Goal: Transaction & Acquisition: Download file/media

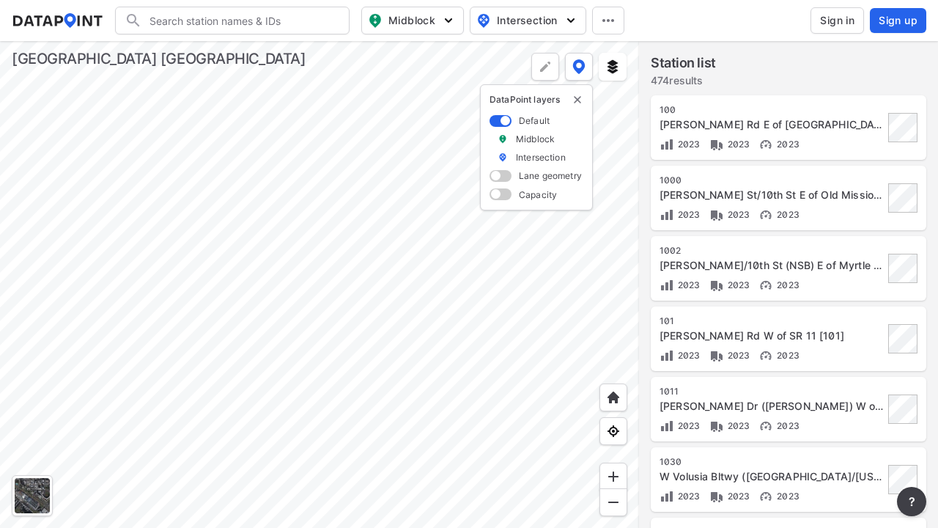
click at [424, 14] on x-pw-glass at bounding box center [469, 264] width 938 height 528
click at [844, 24] on span "Sign in" at bounding box center [837, 20] width 34 height 15
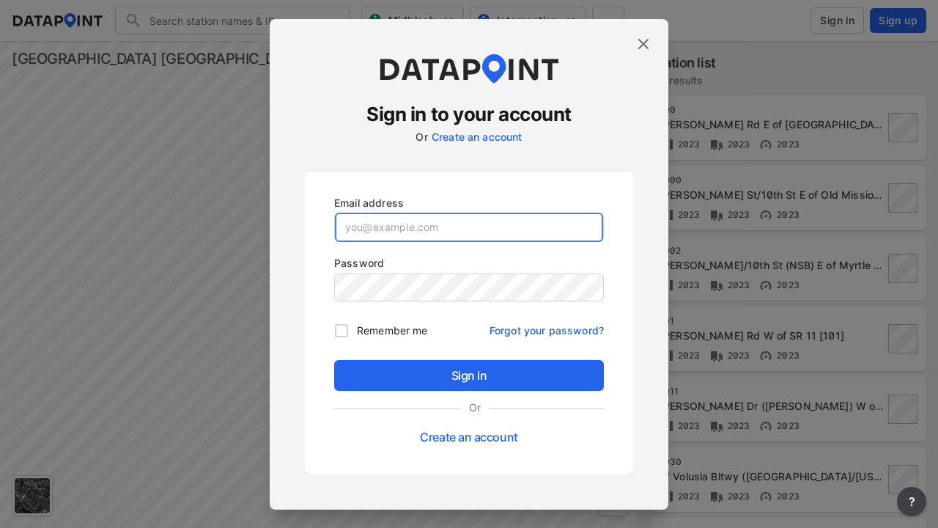
click at [454, 221] on input "email" at bounding box center [469, 226] width 268 height 29
type input "[EMAIL_ADDRESS][PERSON_NAME][DOMAIN_NAME]"
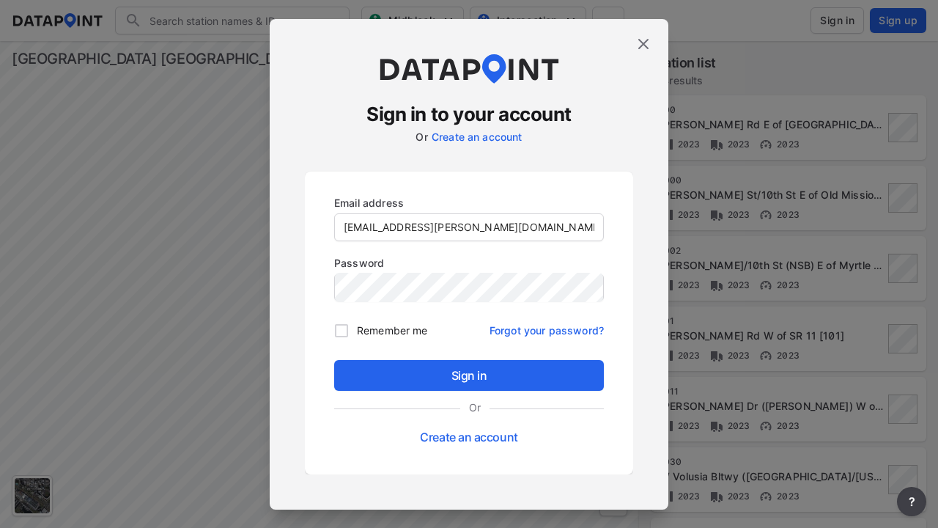
click at [402, 329] on span "Remember me" at bounding box center [392, 329] width 70 height 15
click at [357, 329] on input "Remember me" at bounding box center [341, 330] width 31 height 31
checkbox input "true"
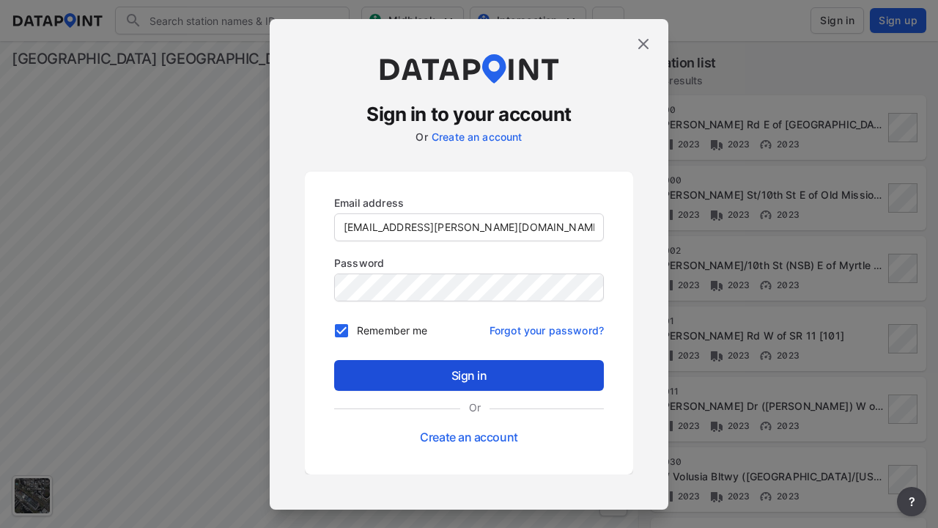
click at [436, 364] on button "Sign in" at bounding box center [469, 375] width 270 height 31
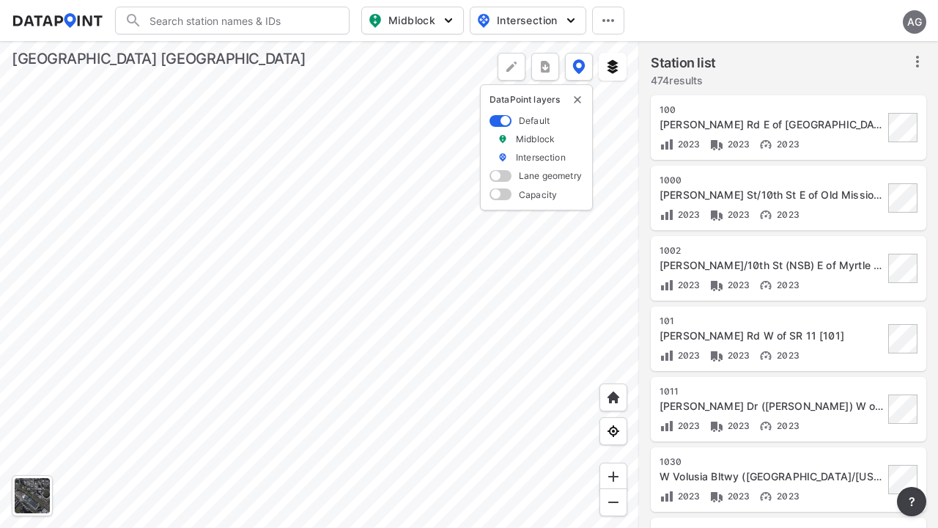
click at [917, 58] on icon at bounding box center [917, 62] width 3 height 12
click at [882, 89] on span "Select stations & export" at bounding box center [854, 93] width 117 height 15
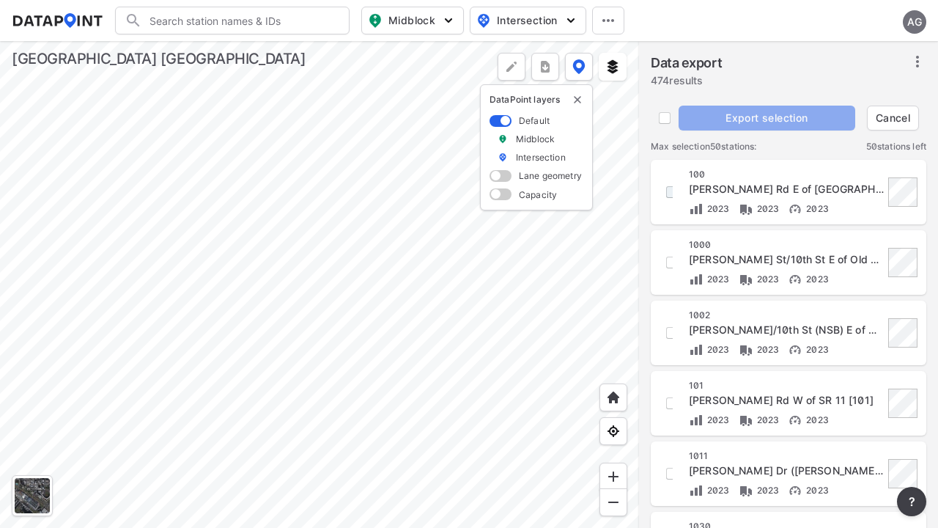
click at [671, 192] on input "decorative checkbox" at bounding box center [671, 192] width 25 height 25
checkbox input "true"
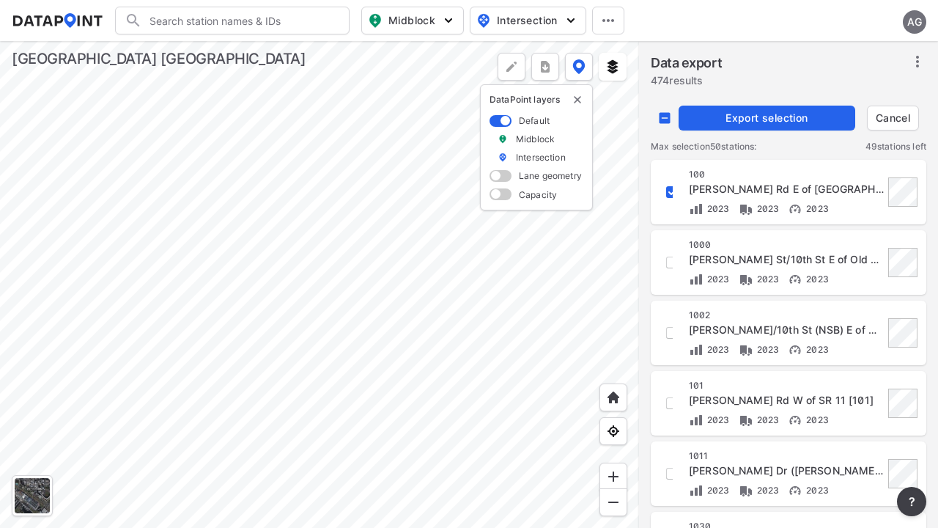
click at [749, 117] on span "Export selection" at bounding box center [766, 118] width 165 height 15
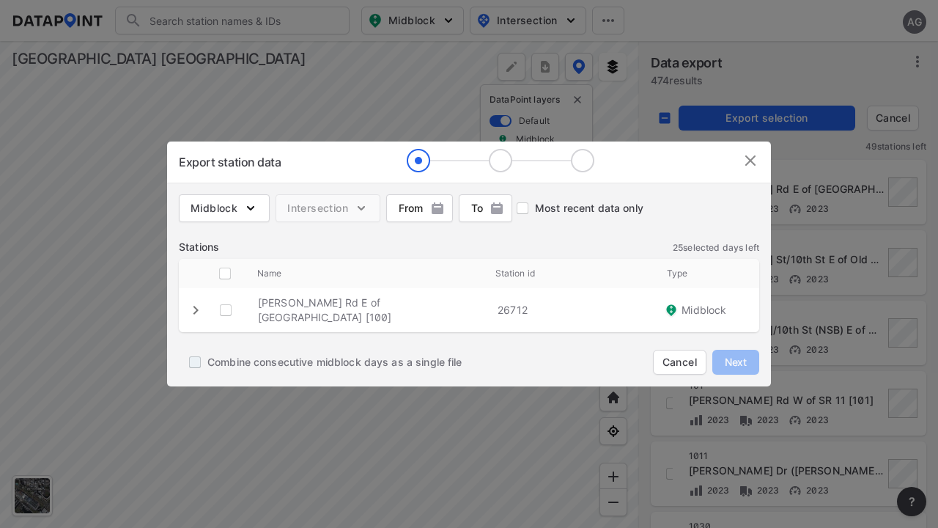
click at [192, 361] on input "Combine consecutive midblock days as a single file" at bounding box center [194, 362] width 25 height 25
checkbox input "true"
click at [234, 310] on \ "decorative checkbox" at bounding box center [226, 310] width 28 height 28
checkbox \ "true"
checkbox input "true"
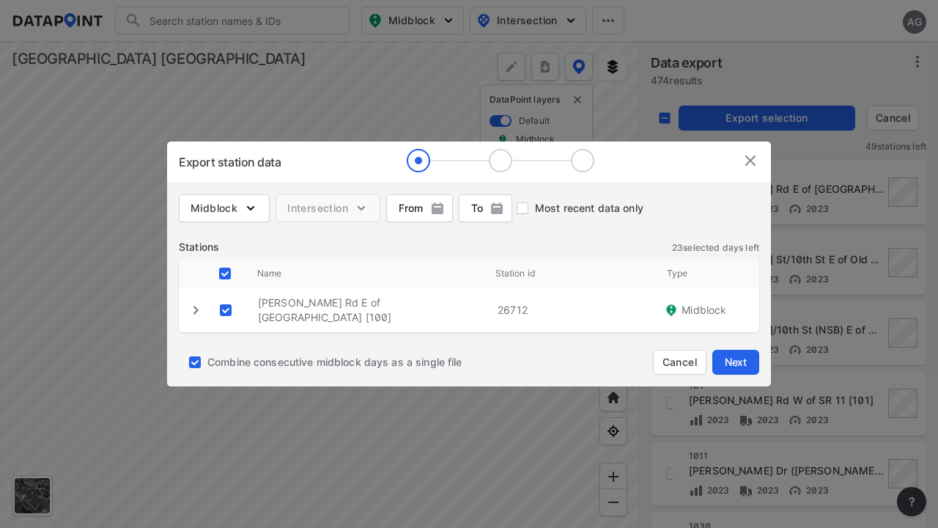
click at [578, 211] on span "Most recent data only" at bounding box center [589, 208] width 108 height 15
click at [535, 211] on input "Most recent data only" at bounding box center [522, 208] width 25 height 25
checkbox input "true"
checkbox input "false"
checkbox \ "false"
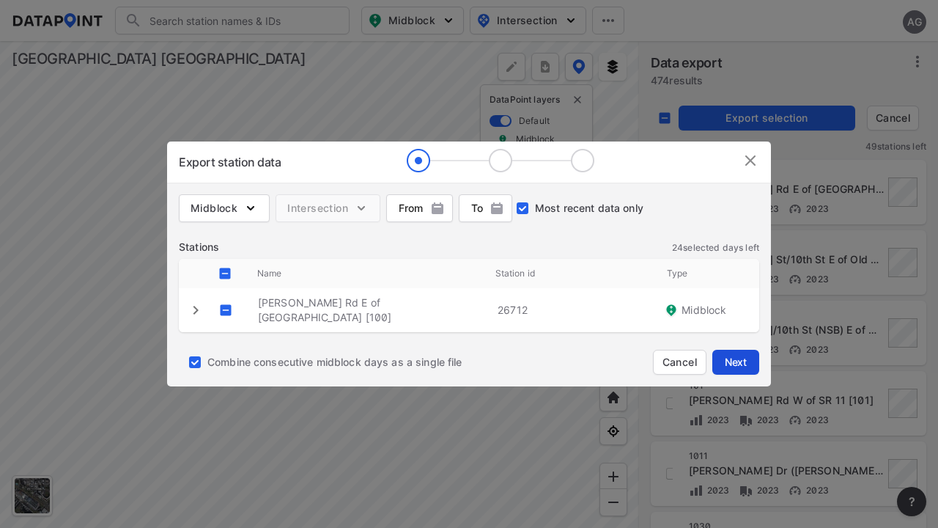
click at [743, 363] on span "Next" at bounding box center [735, 362] width 29 height 15
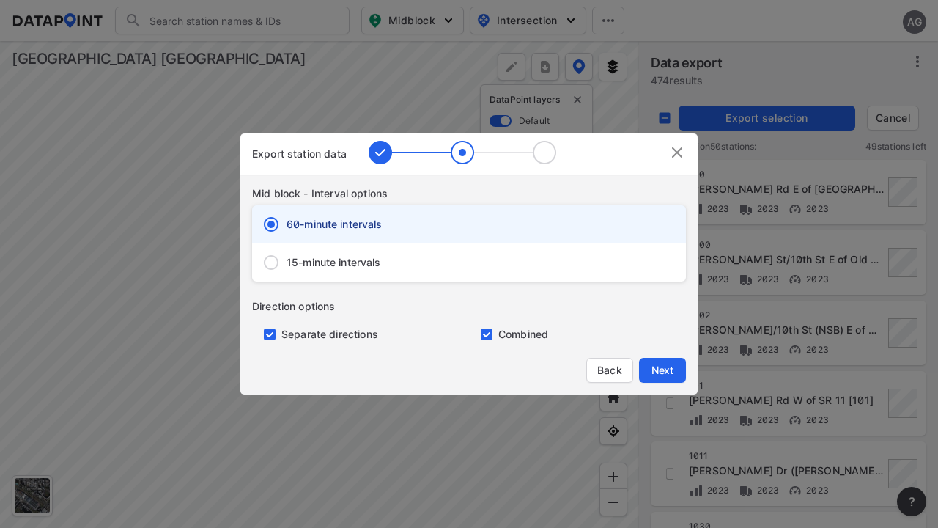
click at [414, 264] on div "15-minute intervals" at bounding box center [469, 262] width 434 height 38
radio input "false"
radio input "true"
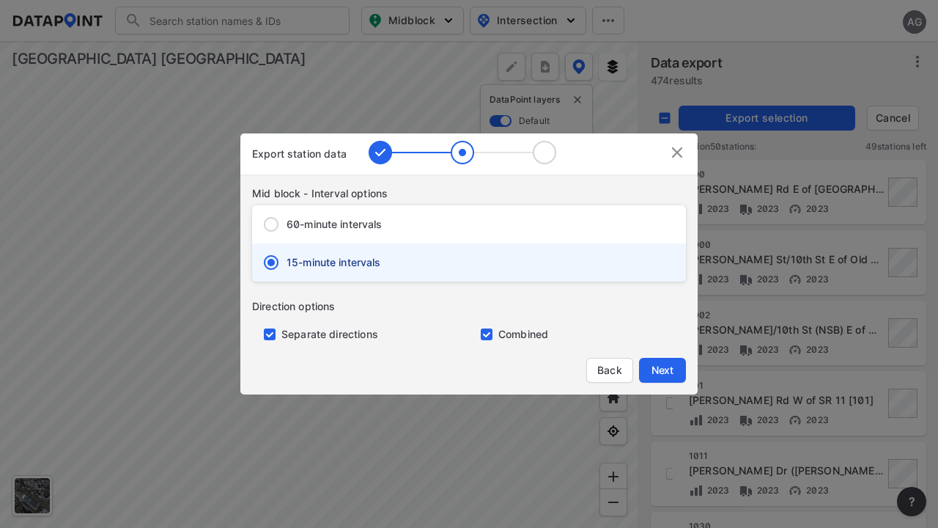
click at [369, 328] on div "Separate directions" at bounding box center [360, 328] width 217 height 28
click at [366, 336] on div "Separate directions" at bounding box center [360, 328] width 217 height 28
click at [273, 333] on input "primary checkbox" at bounding box center [266, 334] width 29 height 12
checkbox input "false"
click at [657, 371] on span "Next" at bounding box center [662, 370] width 29 height 15
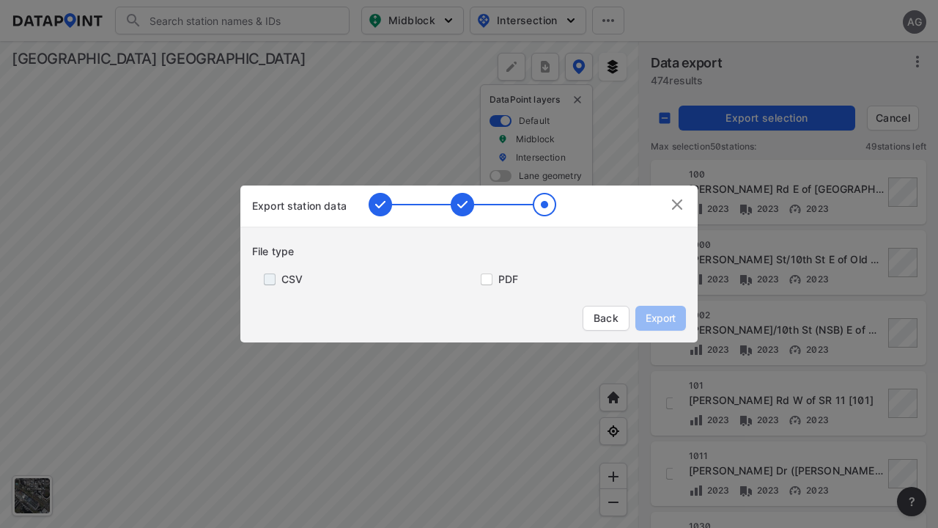
click at [270, 273] on input "primary checkbox" at bounding box center [266, 279] width 29 height 12
checkbox input "true"
click at [676, 316] on span "Export" at bounding box center [660, 318] width 33 height 15
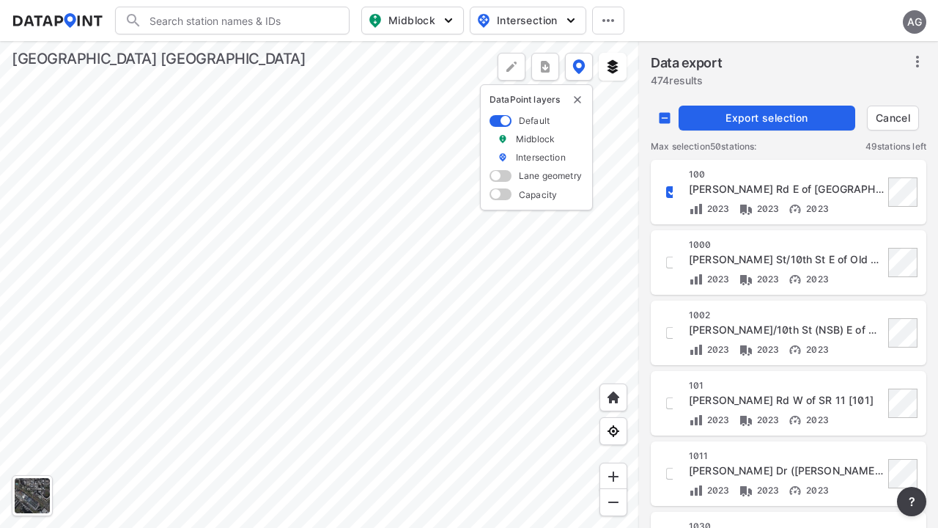
click at [417, 16] on x-pw-glass at bounding box center [469, 264] width 938 height 528
